Goal: Transaction & Acquisition: Subscribe to service/newsletter

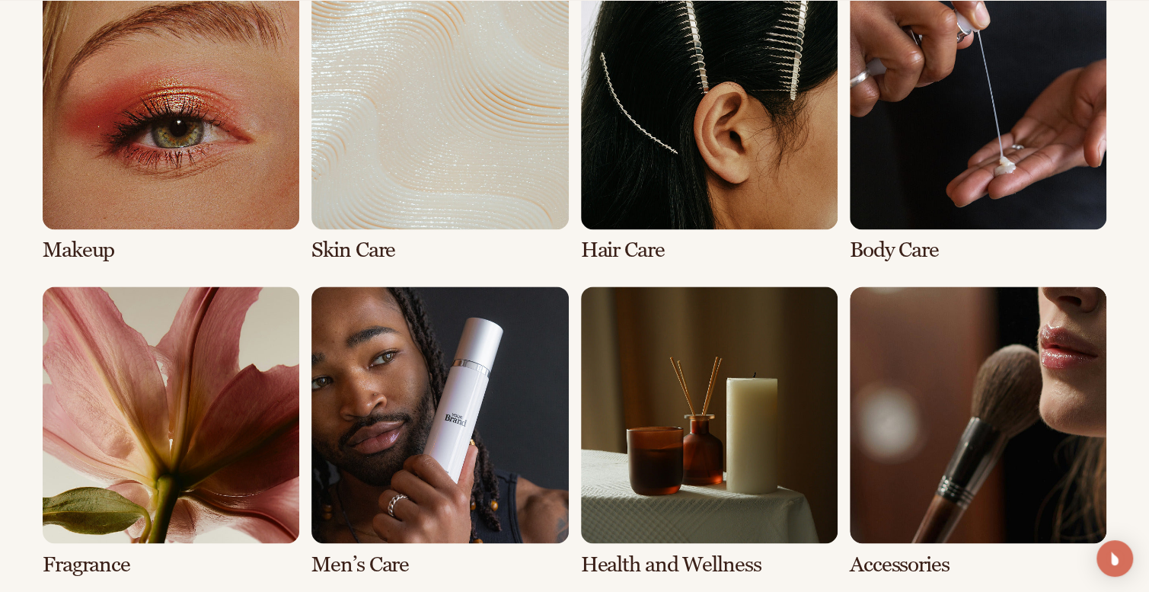
scroll to position [1295, 0]
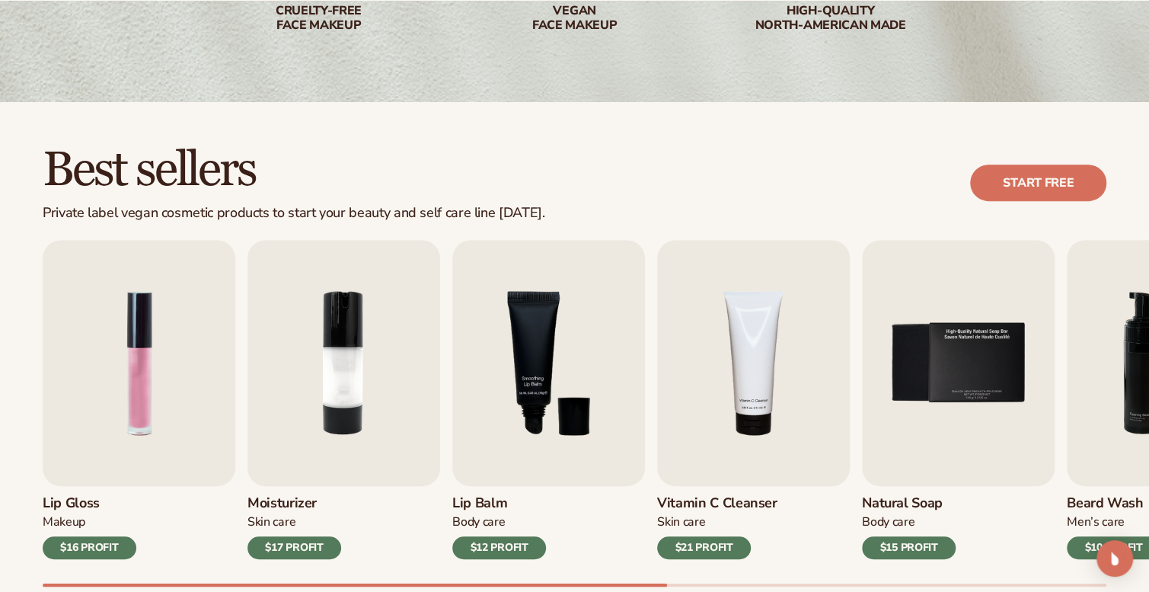
scroll to position [381, 0]
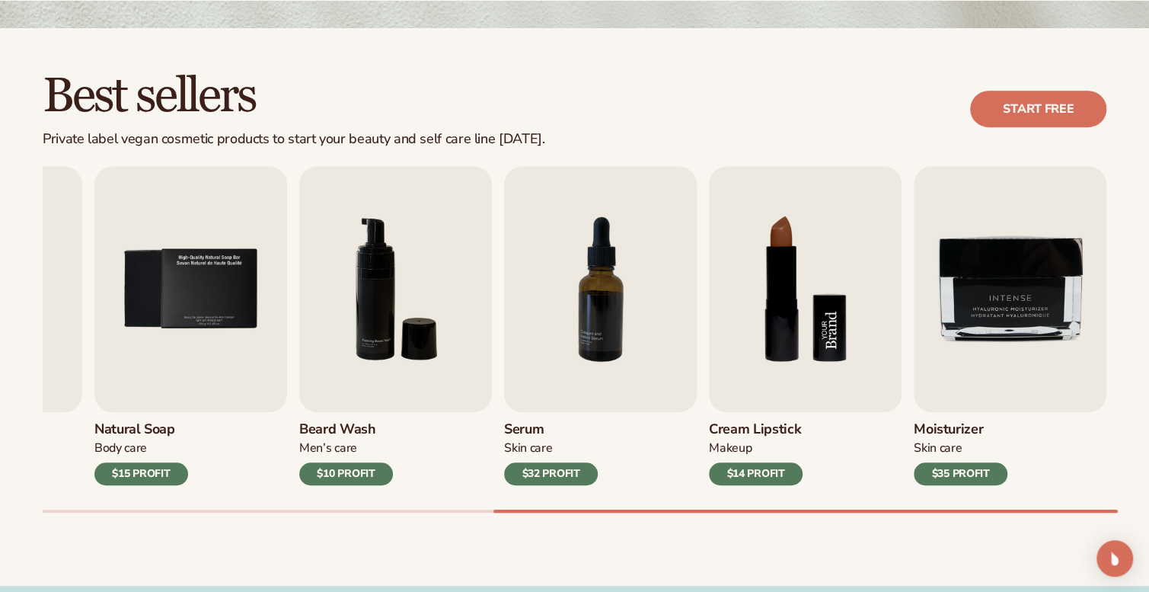
click at [781, 279] on img "8 / 9" at bounding box center [805, 289] width 193 height 246
click at [1021, 110] on link "Start free" at bounding box center [1038, 109] width 136 height 37
